Goal: Information Seeking & Learning: Find specific fact

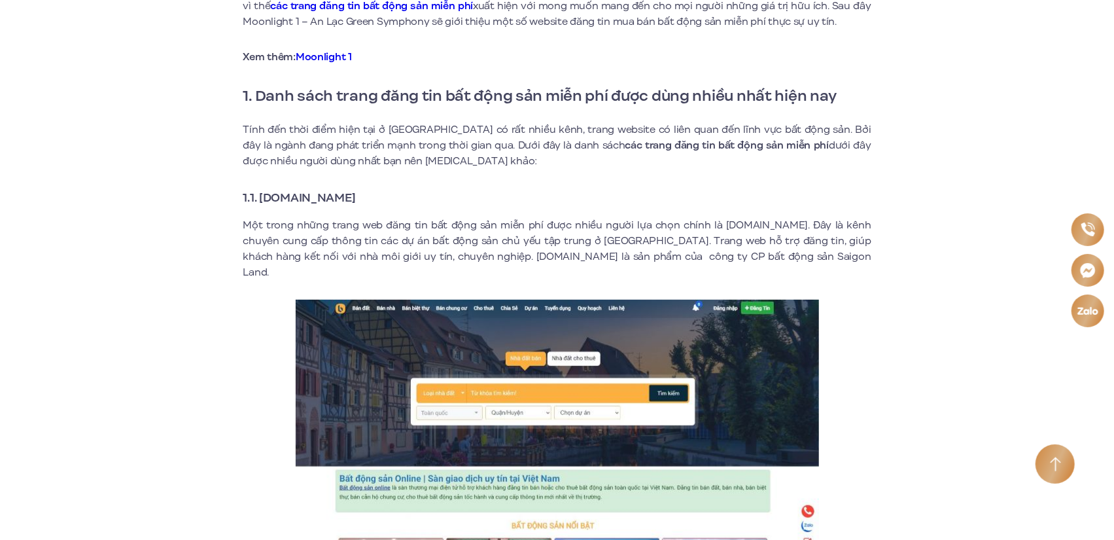
scroll to position [458, 0]
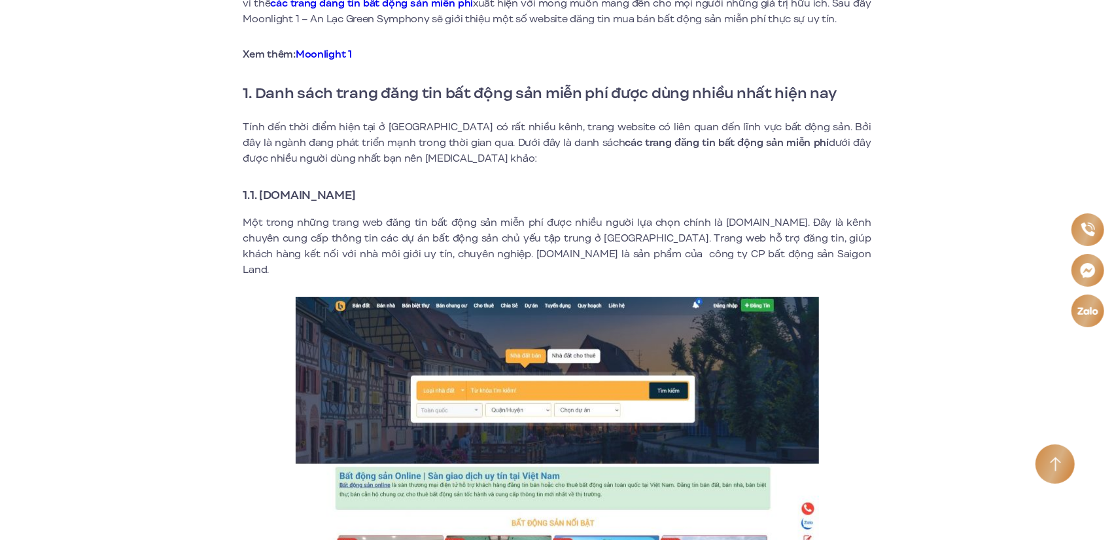
drag, startPoint x: 407, startPoint y: 196, endPoint x: 261, endPoint y: 197, distance: 145.9
click at [261, 197] on h3 "1.1. [DOMAIN_NAME]" at bounding box center [557, 195] width 628 height 18
click at [341, 196] on strong "1.1. [DOMAIN_NAME]" at bounding box center [299, 194] width 113 height 17
drag, startPoint x: 406, startPoint y: 198, endPoint x: 260, endPoint y: 185, distance: 145.7
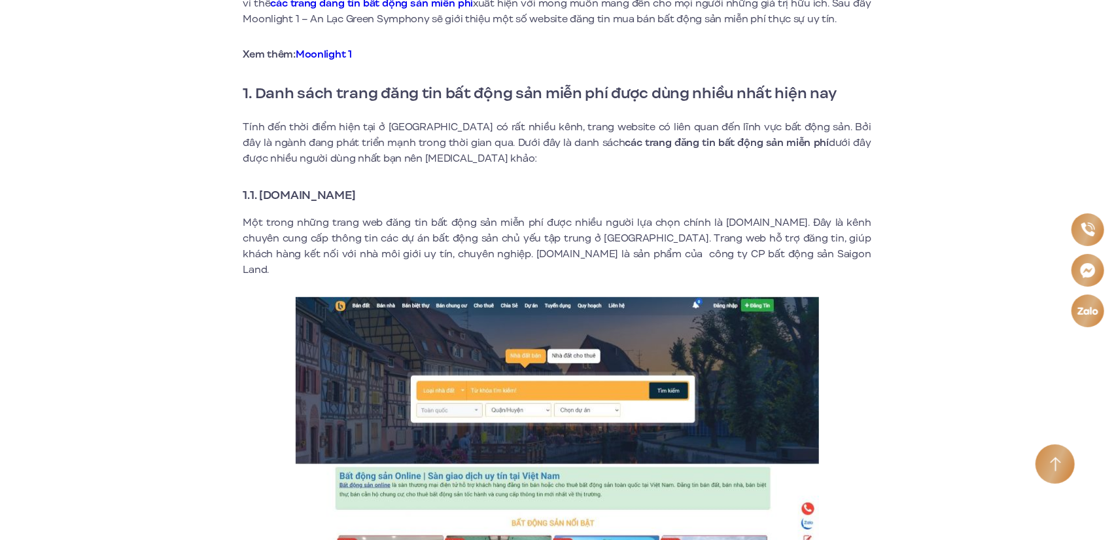
copy strong "[DOMAIN_NAME]"
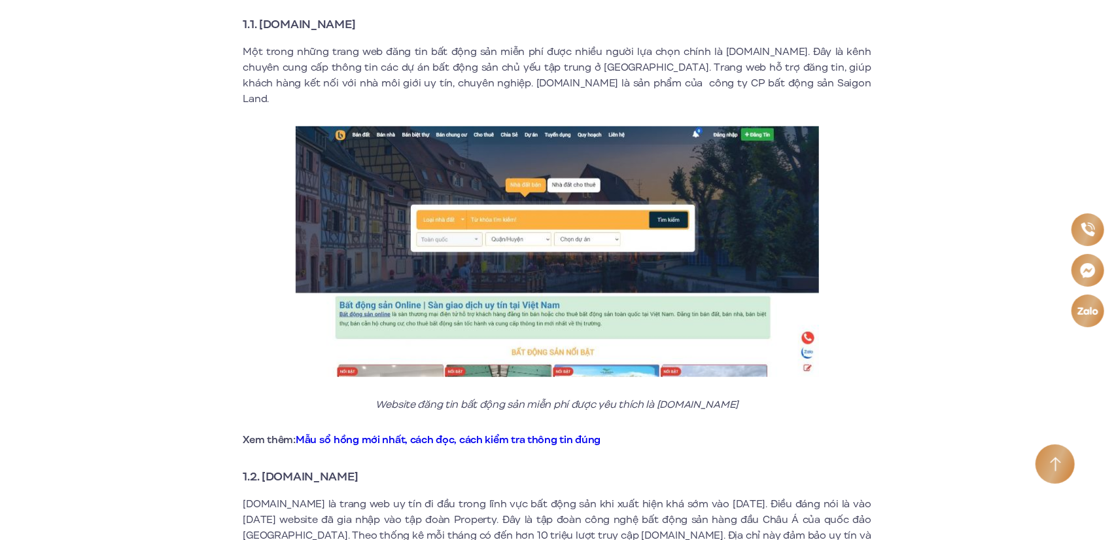
scroll to position [850, 0]
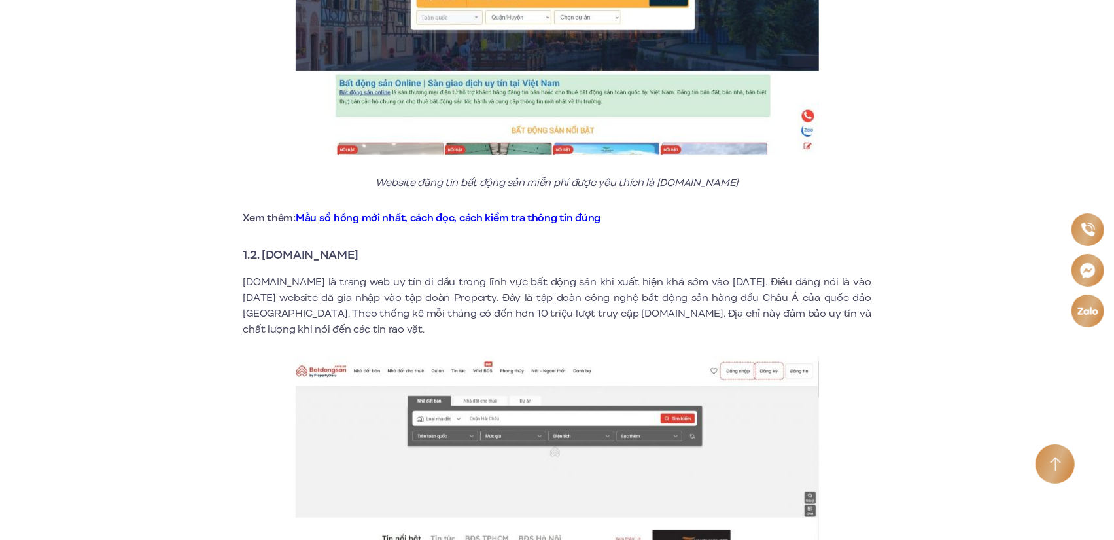
drag, startPoint x: 392, startPoint y: 241, endPoint x: 264, endPoint y: 244, distance: 127.6
click at [264, 245] on h3 "1.2. [DOMAIN_NAME]" at bounding box center [557, 254] width 628 height 18
copy strong "[DOMAIN_NAME]"
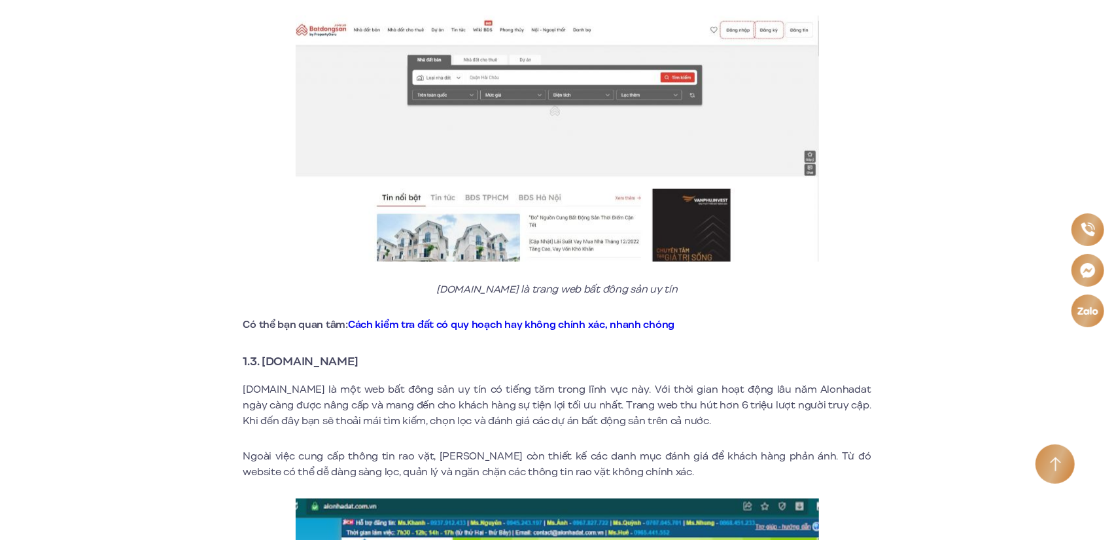
scroll to position [1243, 0]
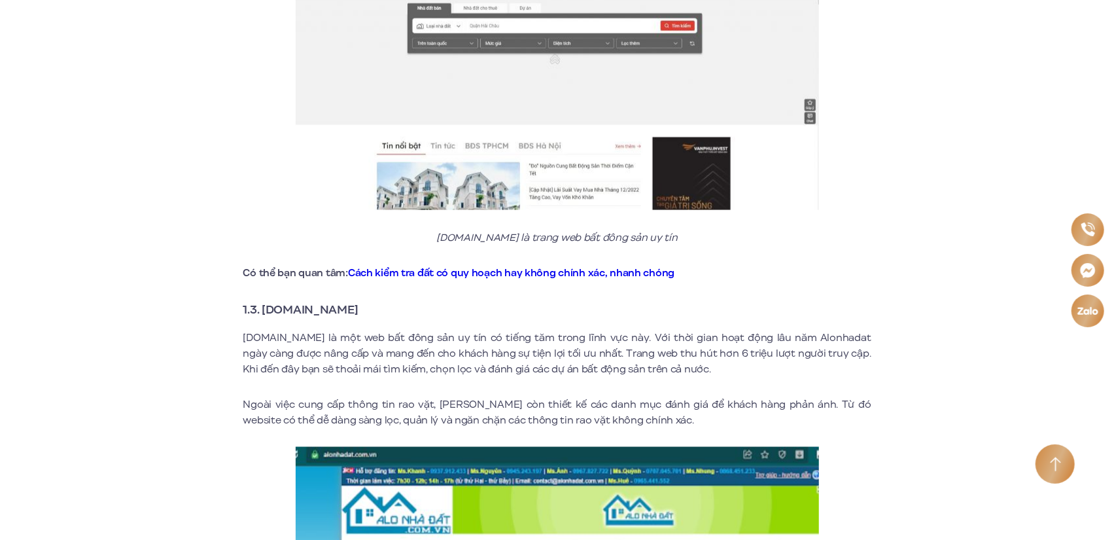
drag, startPoint x: 370, startPoint y: 296, endPoint x: 262, endPoint y: 294, distance: 108.6
click at [262, 300] on h3 "1.3. [DOMAIN_NAME]" at bounding box center [557, 309] width 628 height 18
copy strong "[DOMAIN_NAME]"
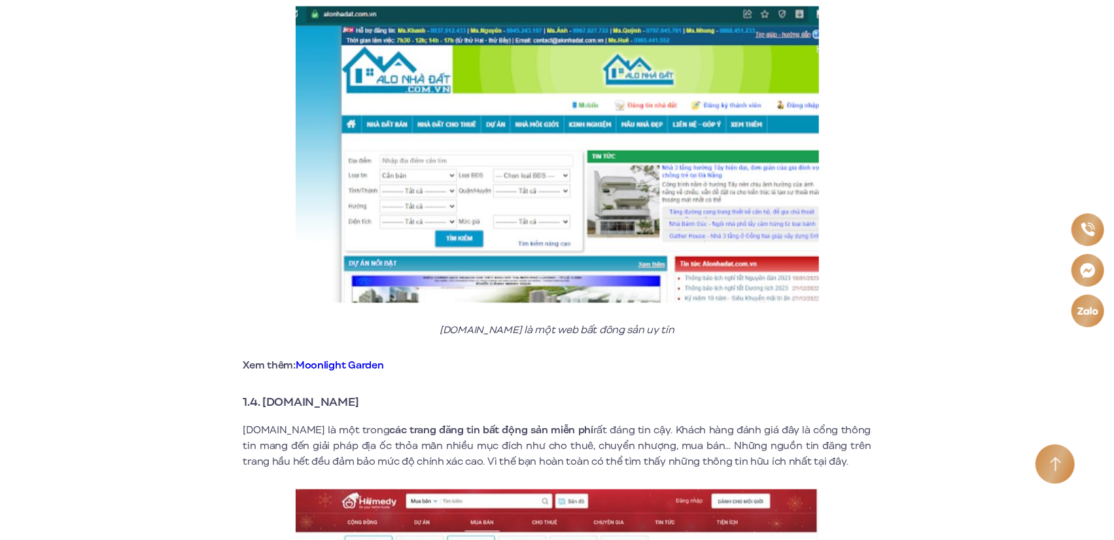
scroll to position [1701, 0]
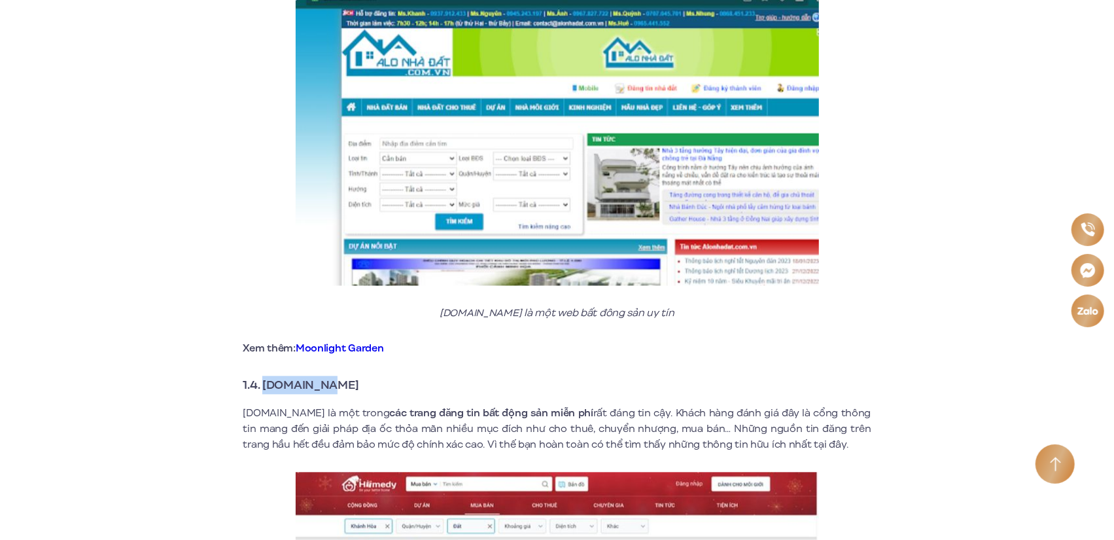
drag, startPoint x: 357, startPoint y: 374, endPoint x: 266, endPoint y: 370, distance: 91.7
click at [266, 375] on h3 "1.4. [DOMAIN_NAME]" at bounding box center [557, 384] width 628 height 18
copy strong "[DOMAIN_NAME]"
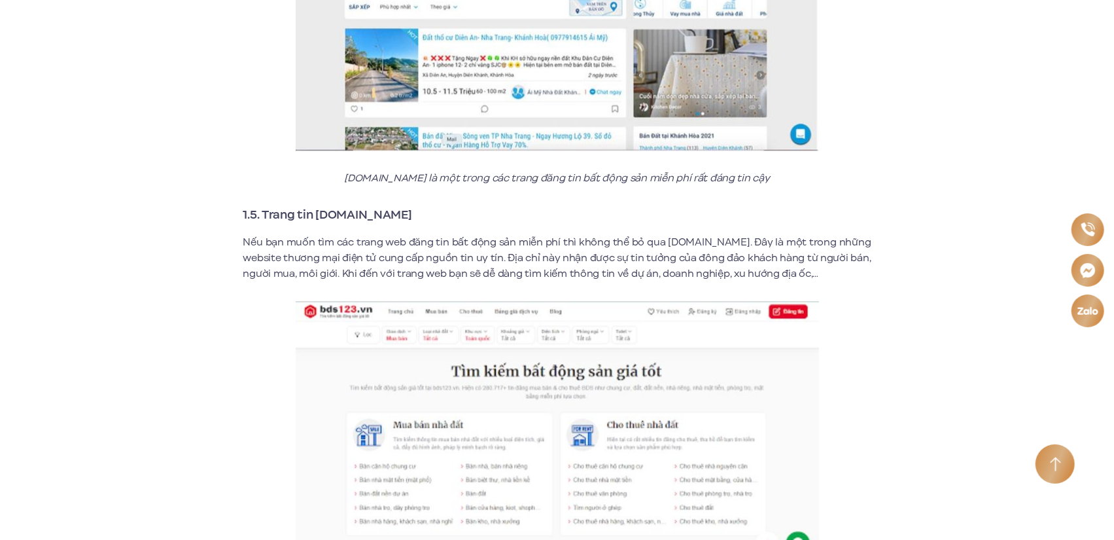
scroll to position [2289, 0]
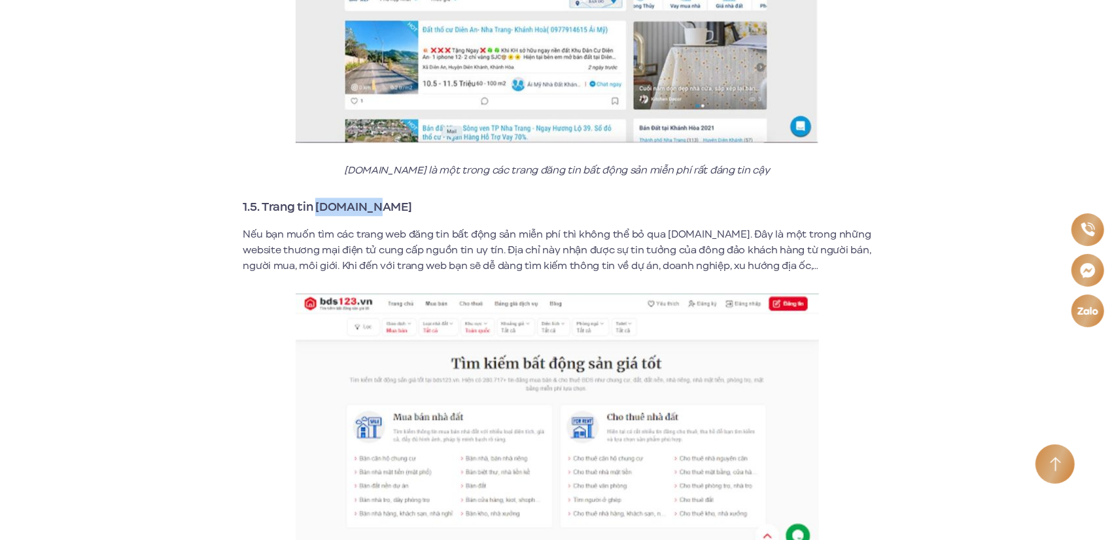
drag, startPoint x: 383, startPoint y: 194, endPoint x: 320, endPoint y: 197, distance: 63.5
click at [320, 198] on h3 "1.5. Trang tin [DOMAIN_NAME]" at bounding box center [557, 207] width 628 height 18
copy strong "[DOMAIN_NAME]"
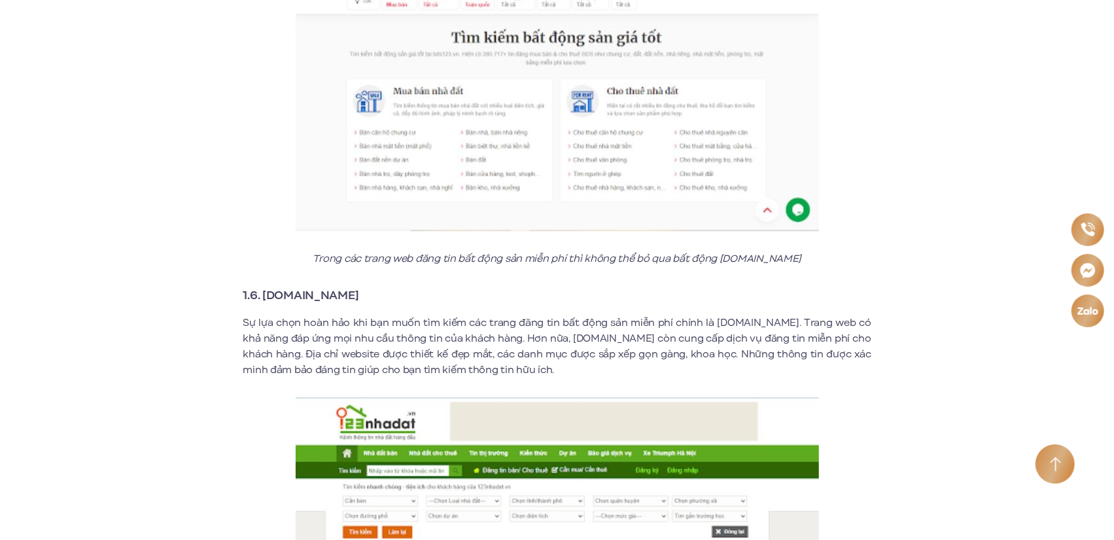
scroll to position [2617, 0]
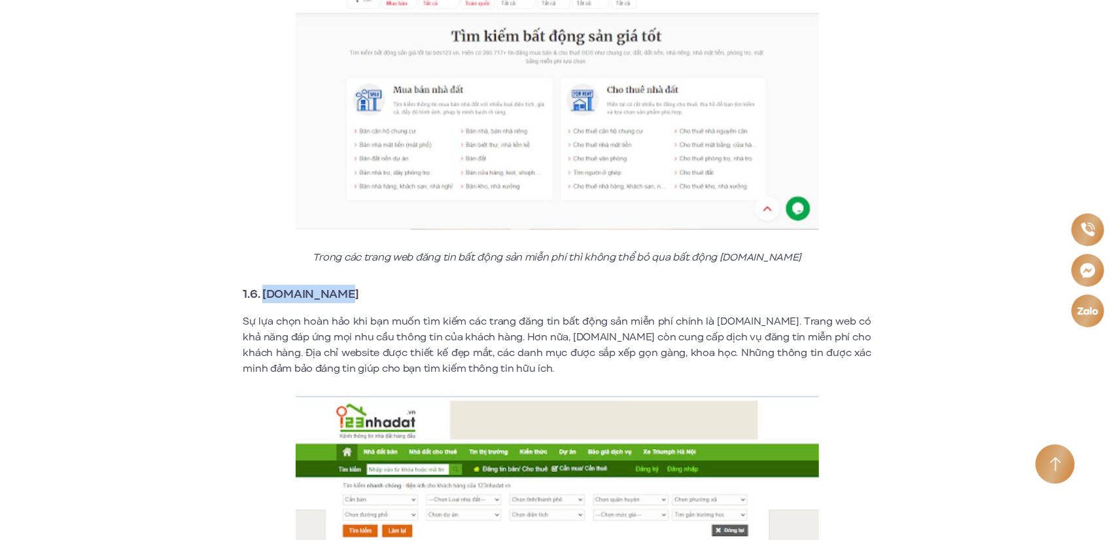
drag, startPoint x: 346, startPoint y: 281, endPoint x: 260, endPoint y: 278, distance: 85.7
click at [263, 285] on h3 "1.6. [DOMAIN_NAME]" at bounding box center [557, 294] width 628 height 18
copy strong "[DOMAIN_NAME]"
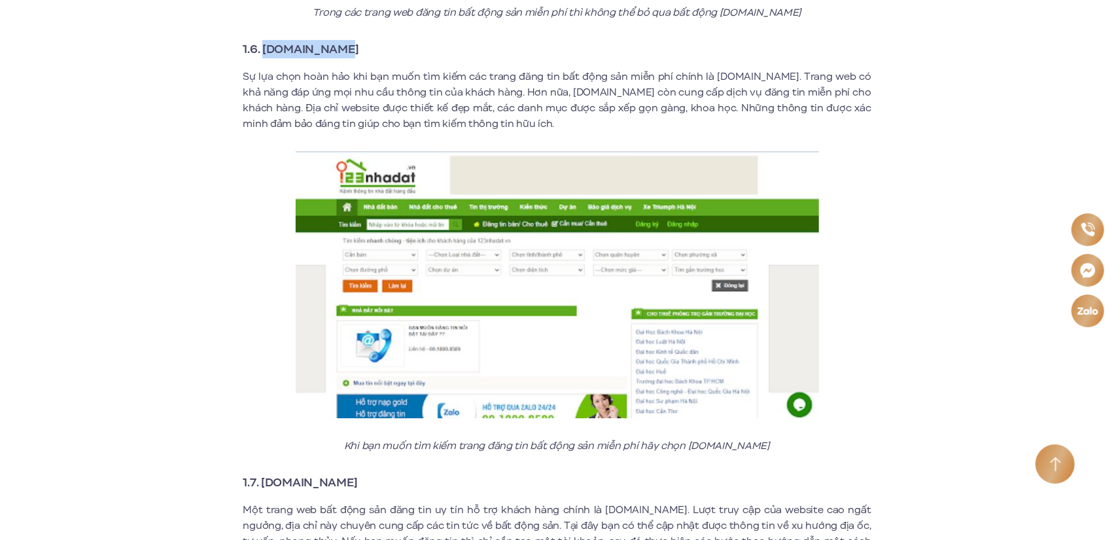
scroll to position [3074, 0]
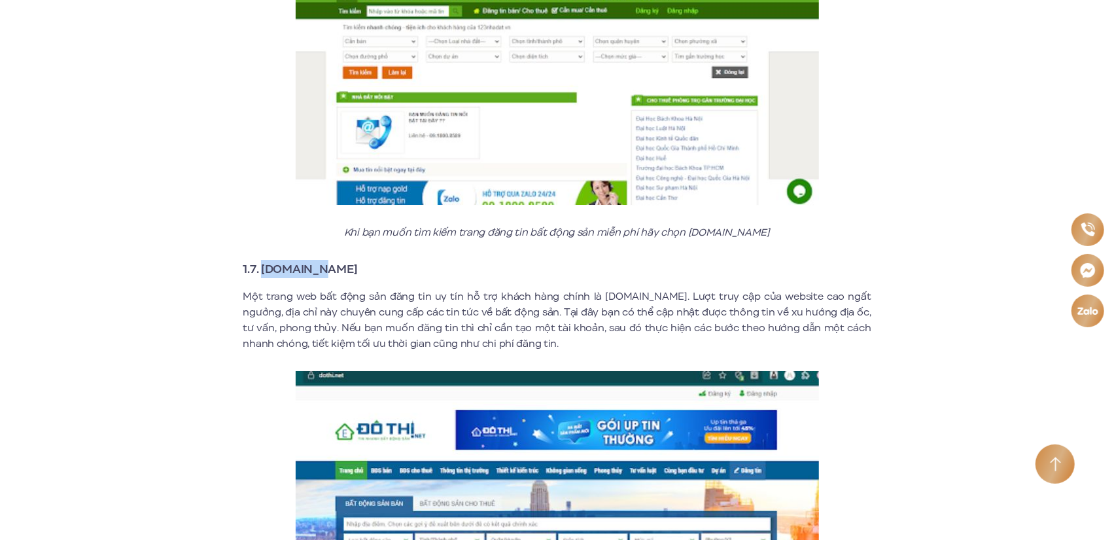
drag, startPoint x: 324, startPoint y: 250, endPoint x: 263, endPoint y: 254, distance: 61.6
click at [263, 260] on h3 "1.7. [DOMAIN_NAME]" at bounding box center [557, 269] width 628 height 18
copy strong "[DOMAIN_NAME]"
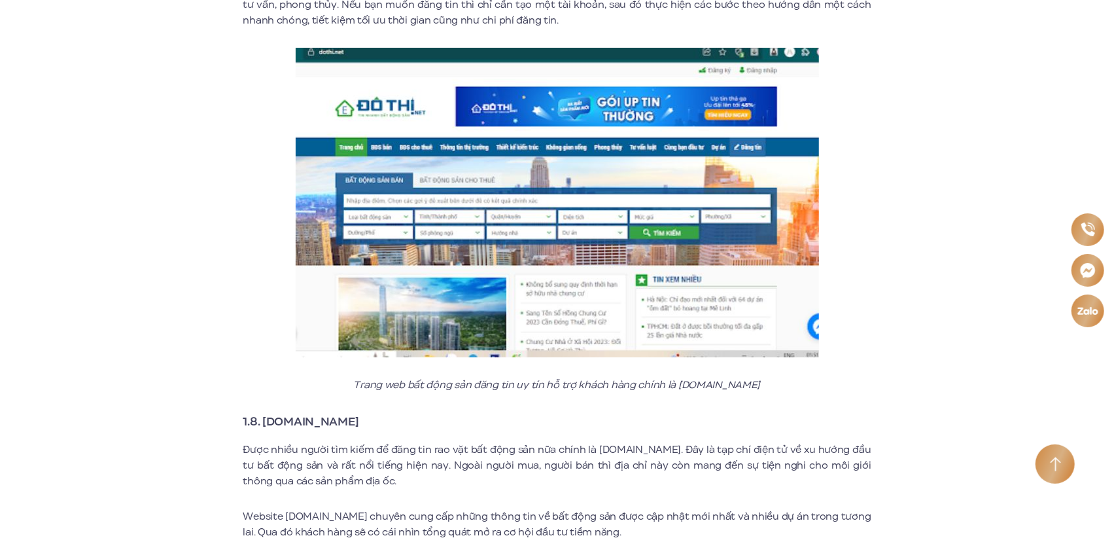
scroll to position [3402, 0]
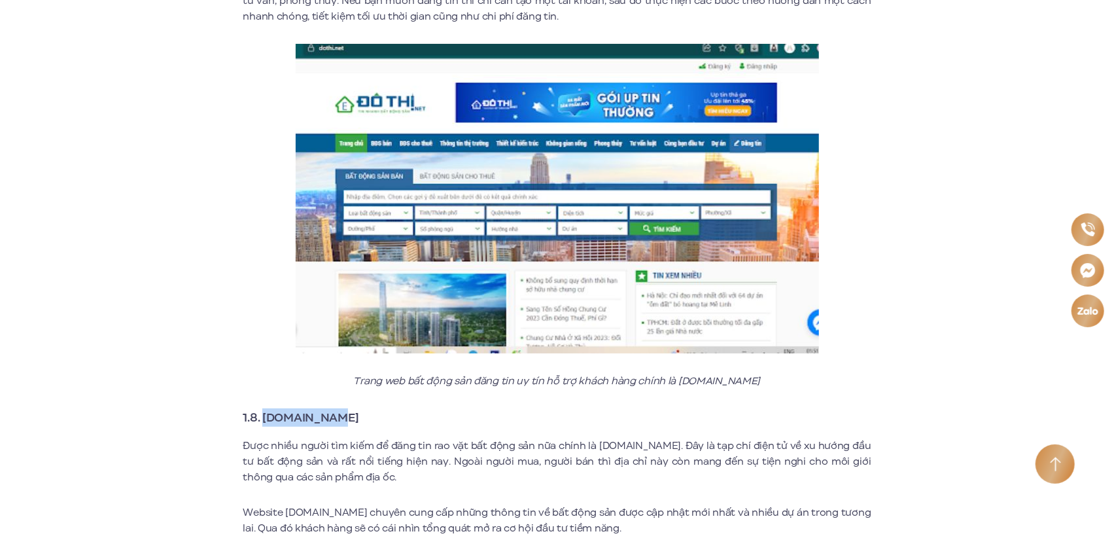
drag, startPoint x: 338, startPoint y: 404, endPoint x: 262, endPoint y: 408, distance: 76.0
click at [262, 408] on h3 "1.8. [DOMAIN_NAME]" at bounding box center [557, 417] width 628 height 18
copy strong "[DOMAIN_NAME]"
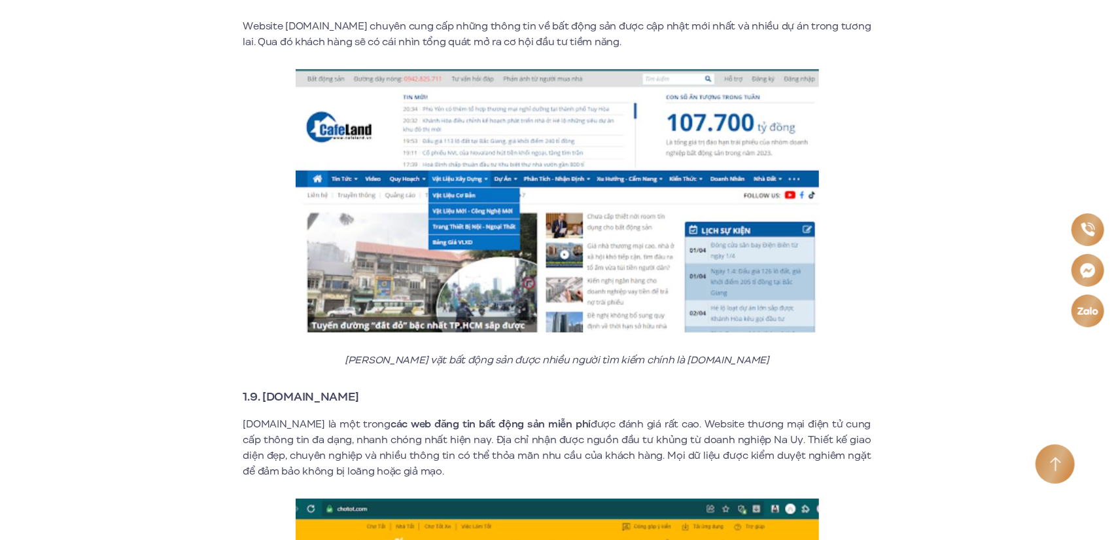
scroll to position [4121, 0]
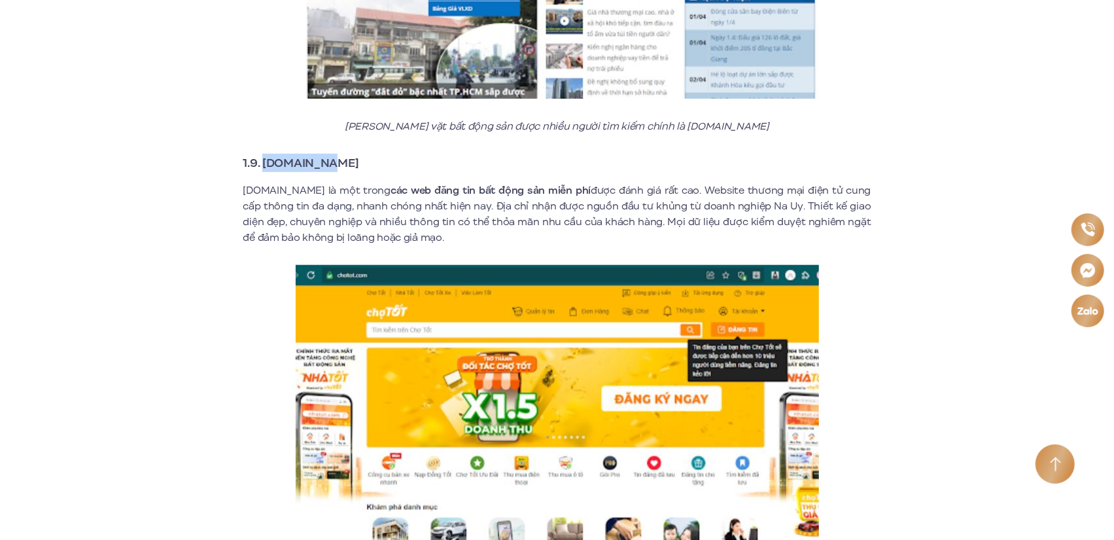
drag, startPoint x: 339, startPoint y: 154, endPoint x: 262, endPoint y: 154, distance: 77.2
click at [262, 154] on h3 "1.9. [DOMAIN_NAME]" at bounding box center [557, 163] width 628 height 18
copy strong "[DOMAIN_NAME]"
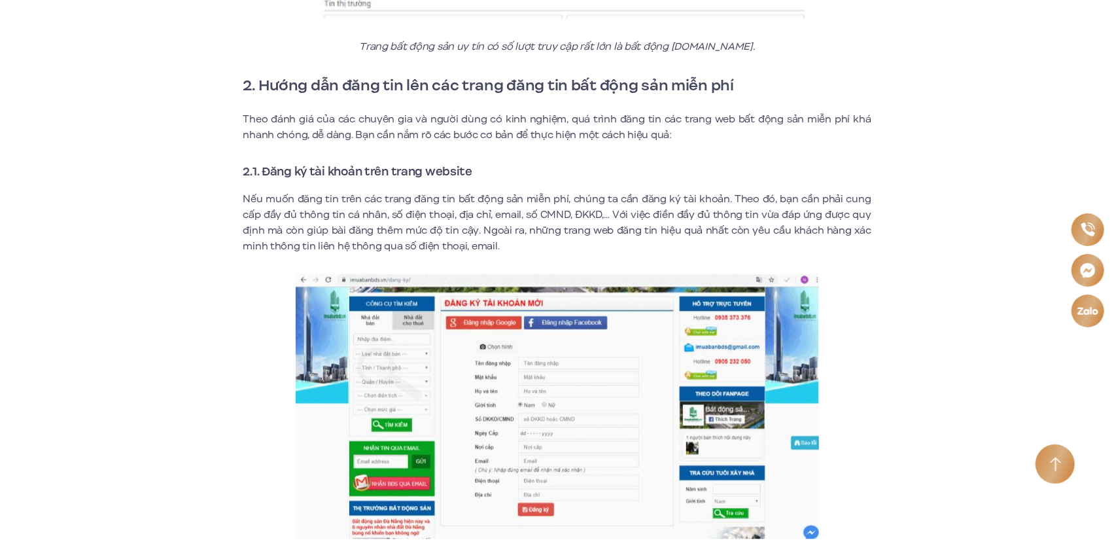
scroll to position [5233, 0]
